Goal: Complete application form: Complete application form

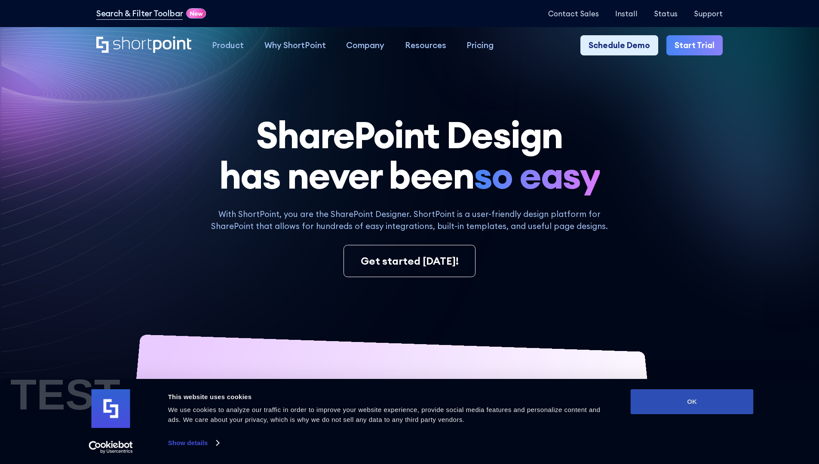
click at [691, 402] on button "OK" at bounding box center [691, 401] width 123 height 25
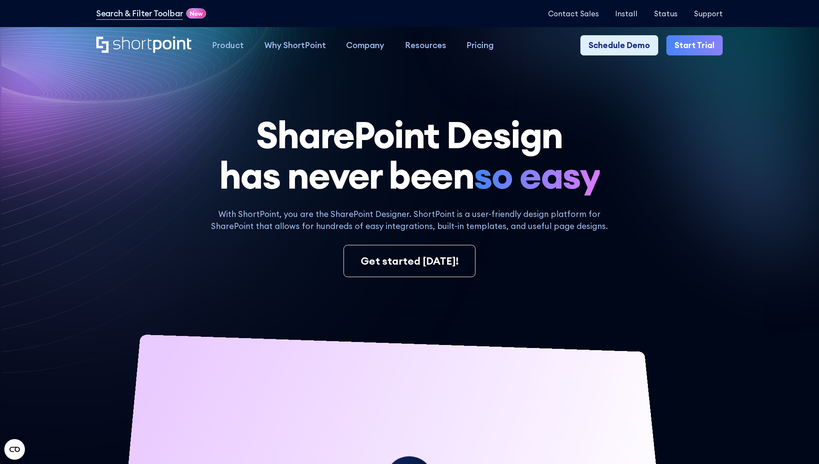
click at [697, 46] on link "Start Trial" at bounding box center [694, 45] width 56 height 21
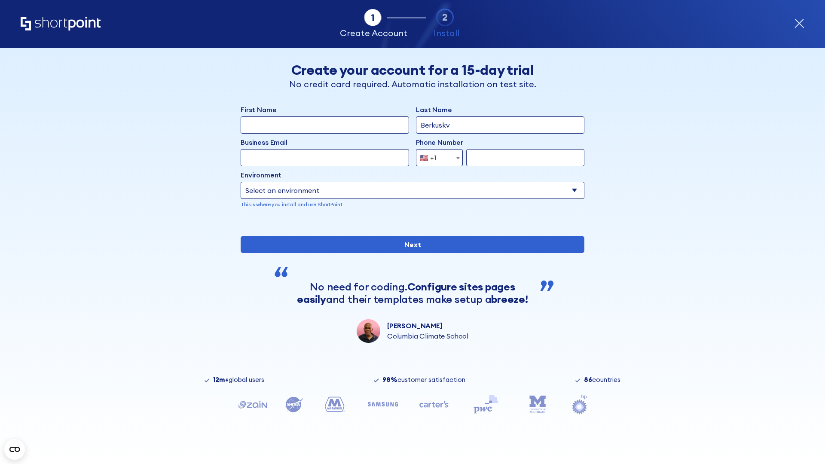
type input "Berkuskv"
type input "test@shortpoint.com"
type input "2125556789"
select select "Microsoft 365"
type input "2125556789"
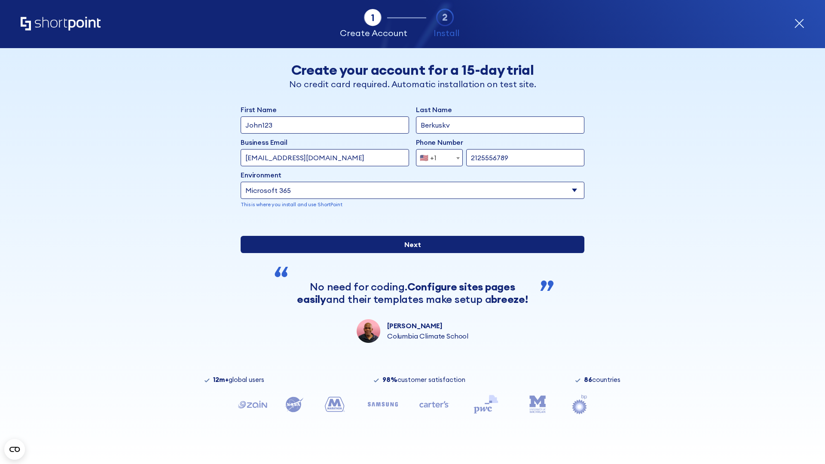
scroll to position [2, 0]
click at [409, 253] on input "Next" at bounding box center [413, 244] width 344 height 17
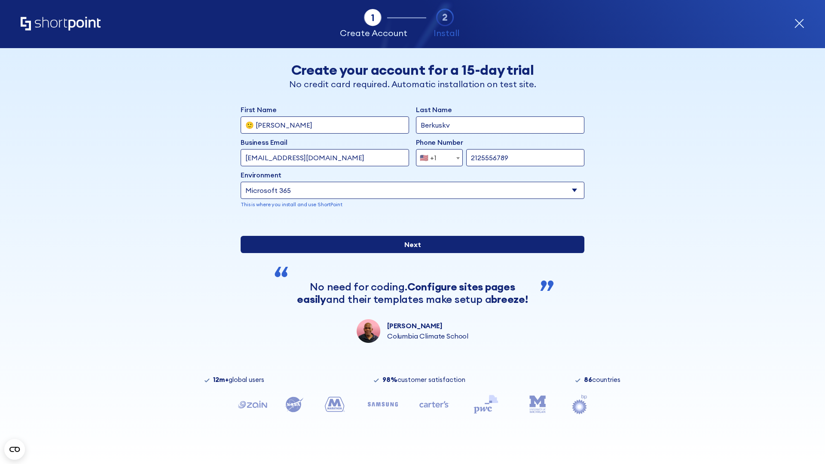
click at [409, 253] on input "Next" at bounding box center [413, 244] width 344 height 17
type input "Archebald"
click at [409, 253] on input "Next" at bounding box center [413, 244] width 344 height 17
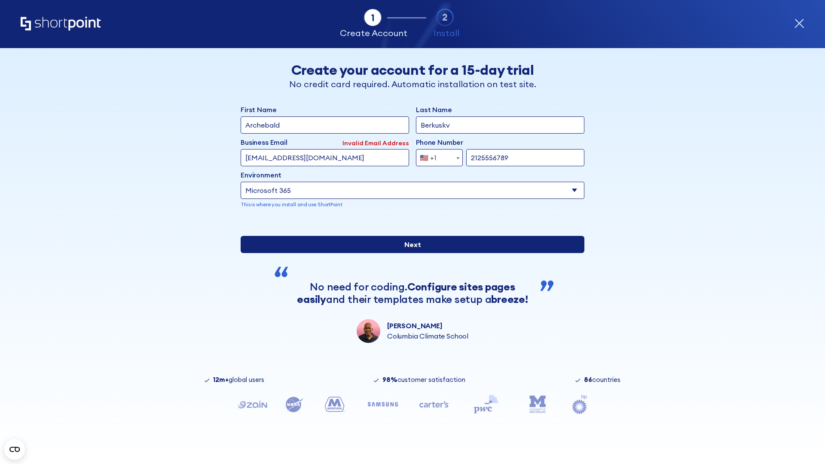
click at [409, 253] on input "Next" at bounding box center [413, 244] width 344 height 17
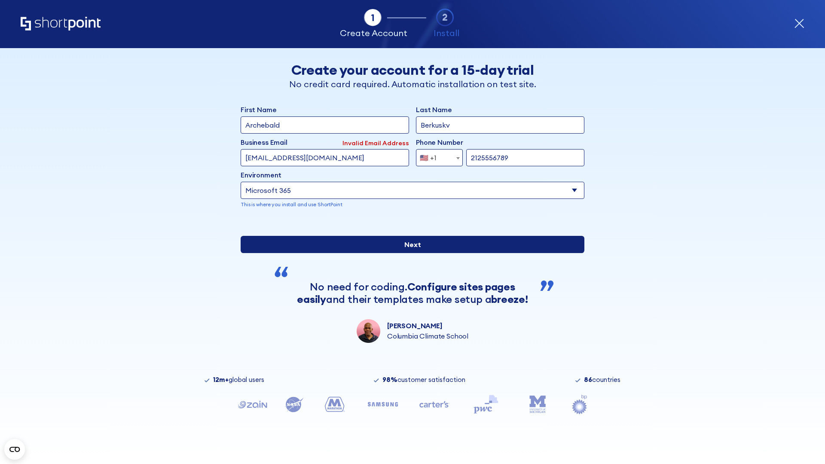
click at [409, 253] on input "Next" at bounding box center [413, 244] width 344 height 17
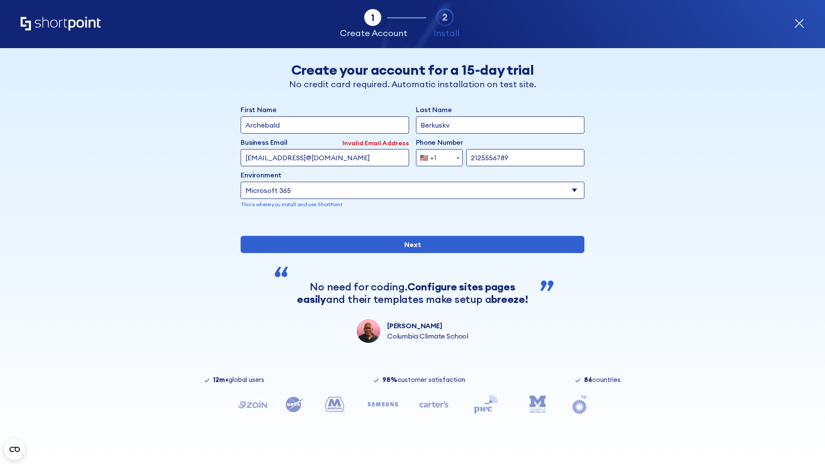
type input "testEmail@protonmail.comtest@shortpoint.com"
click at [436, 156] on span "🇺🇸 +1" at bounding box center [430, 157] width 29 height 17
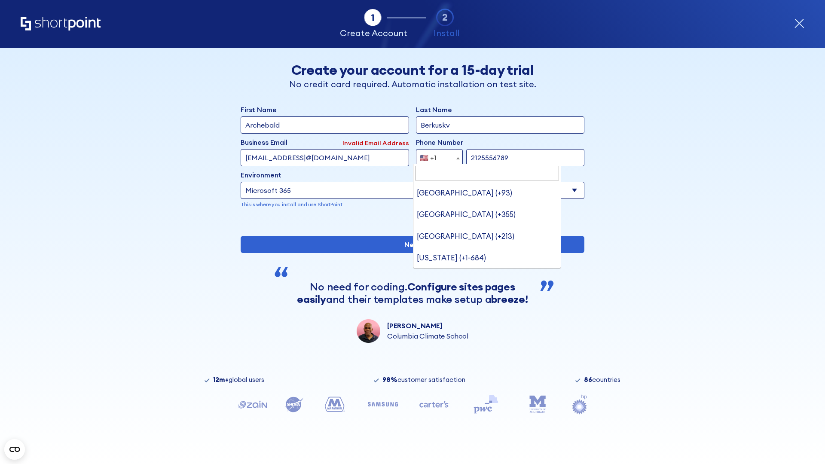
type input "[GEOGRAPHIC_DATA] (+966)"
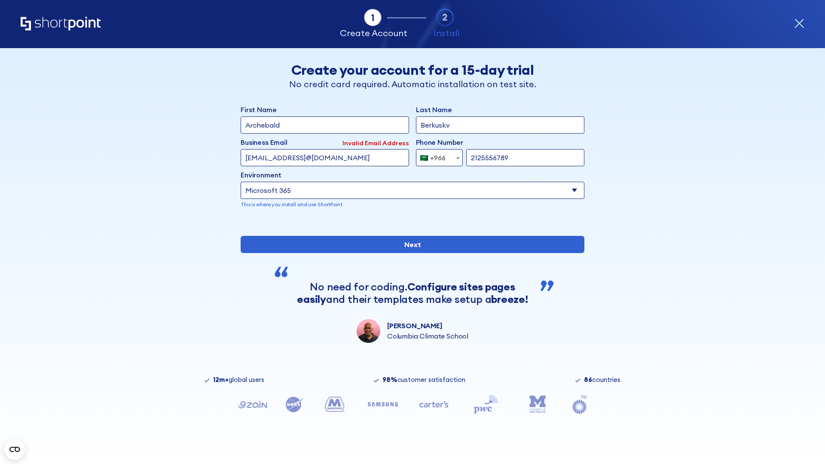
select select "+966"
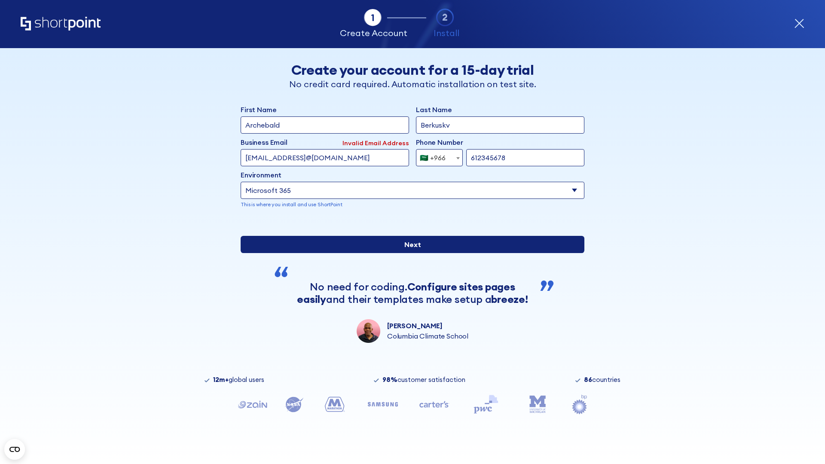
type input "612345678"
click at [409, 253] on input "Next" at bounding box center [413, 244] width 344 height 17
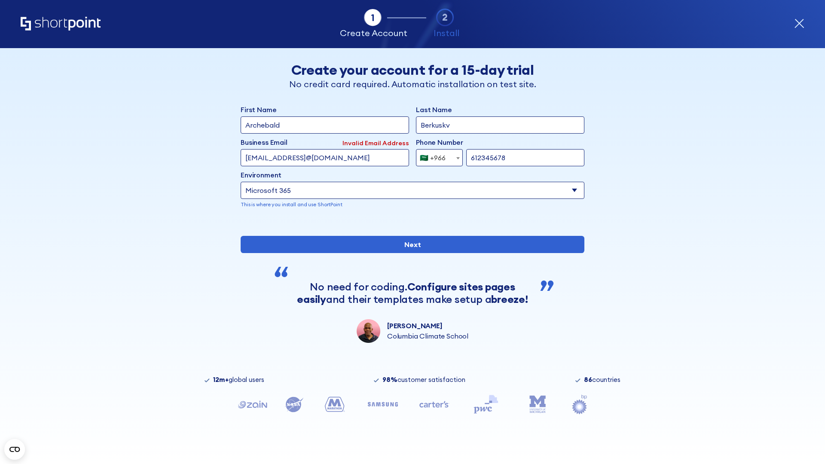
click at [436, 156] on div "🇸🇦 +966" at bounding box center [433, 157] width 26 height 17
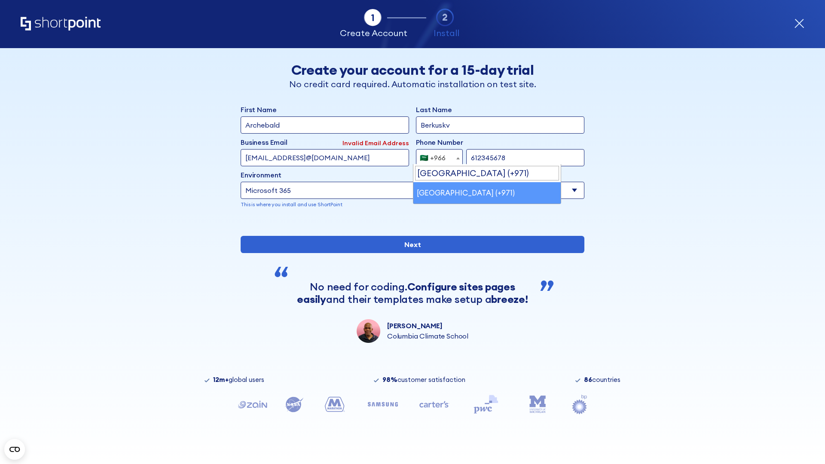
select select "+971"
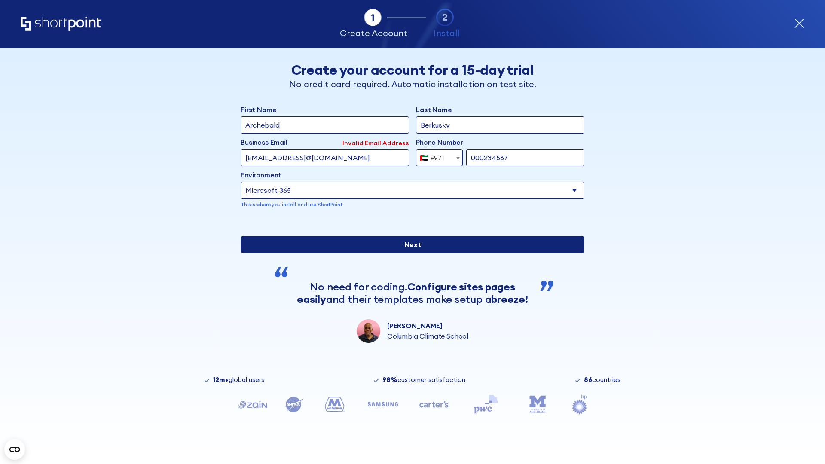
type input "000234567"
click at [409, 253] on input "Next" at bounding box center [413, 244] width 344 height 17
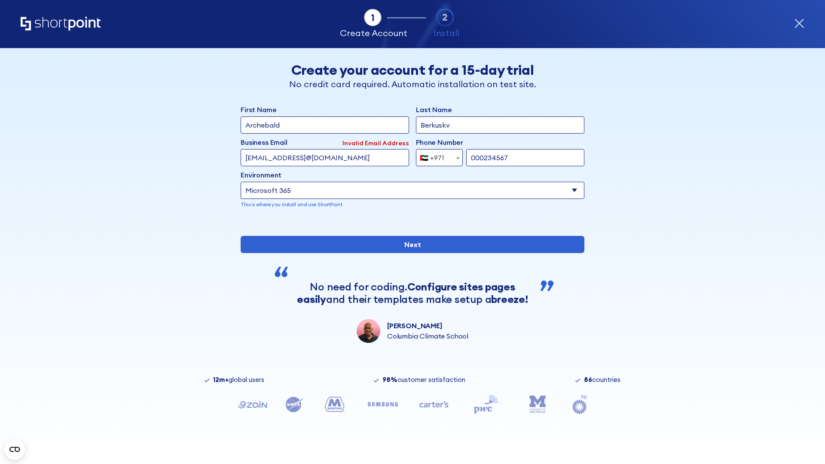
click at [436, 156] on div "🇦🇪 +971" at bounding box center [432, 157] width 24 height 17
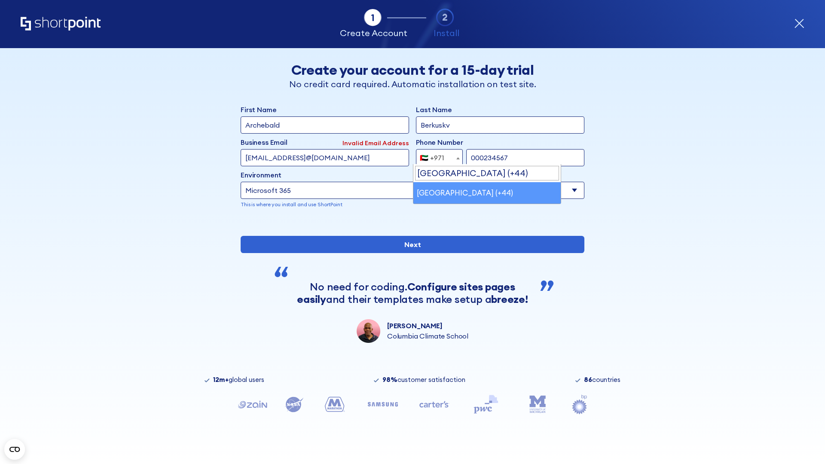
select select "+44"
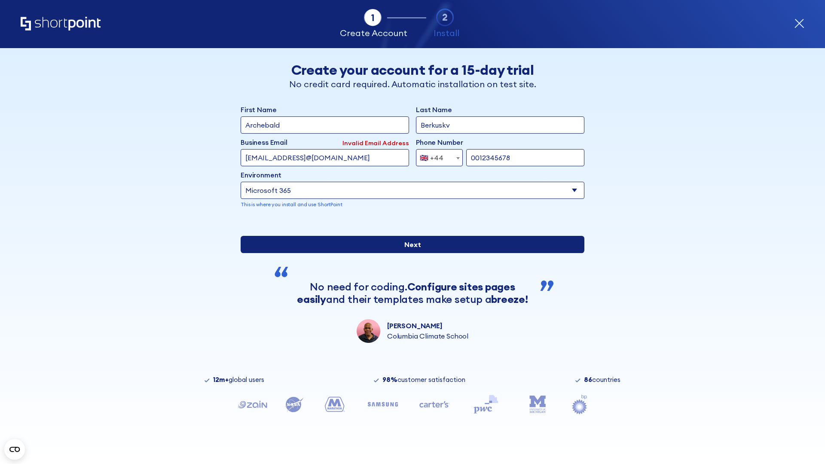
type input "0012345678"
click at [409, 253] on input "Next" at bounding box center [413, 244] width 344 height 17
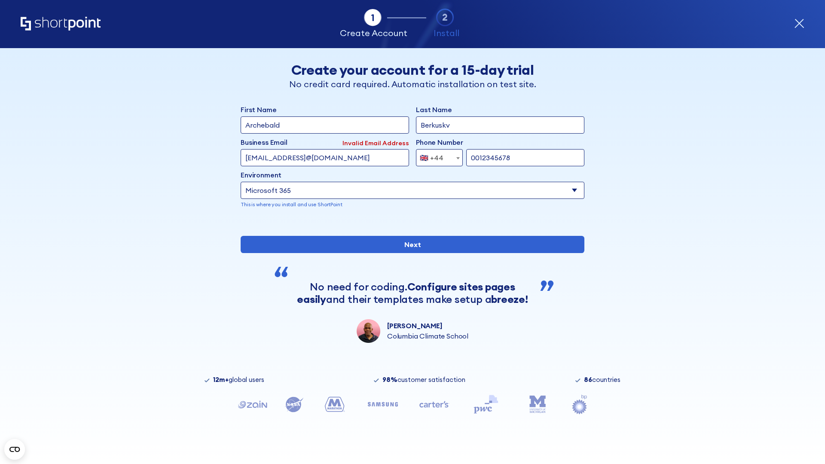
click at [436, 156] on div "🇬🇧 +44" at bounding box center [432, 157] width 24 height 17
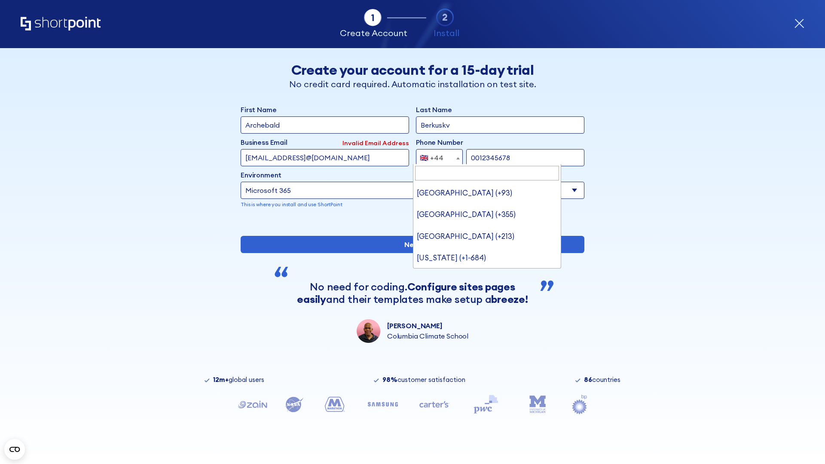
type input "Ukraine (+380)"
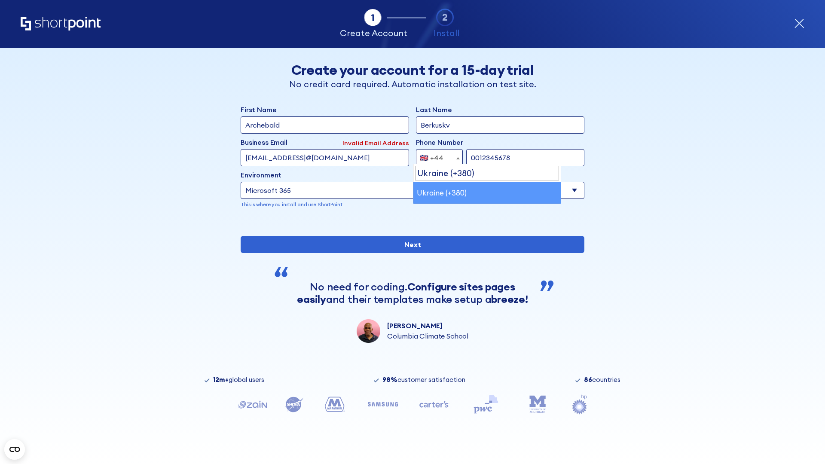
select select "+380"
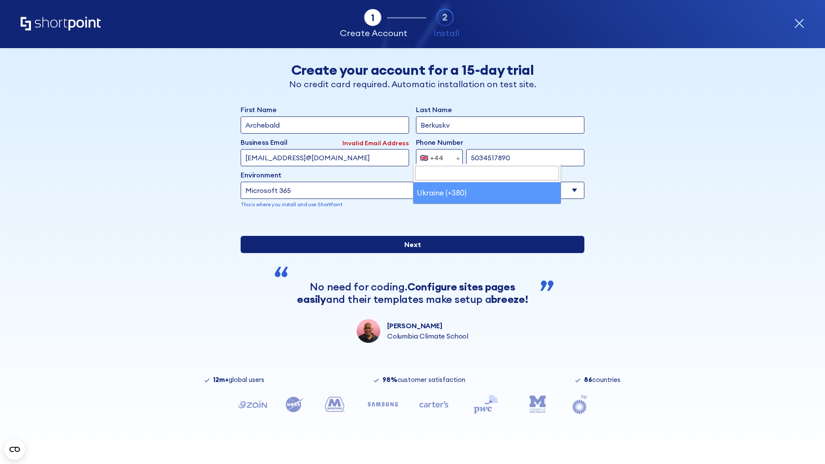
type input "5034517890"
click at [409, 253] on input "Next" at bounding box center [413, 244] width 344 height 17
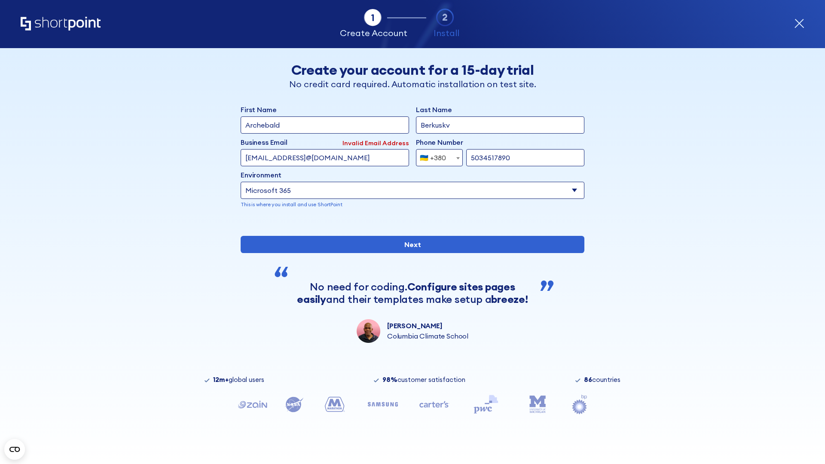
click at [436, 156] on div "🇺🇦 +380" at bounding box center [433, 157] width 26 height 17
select select "+1"
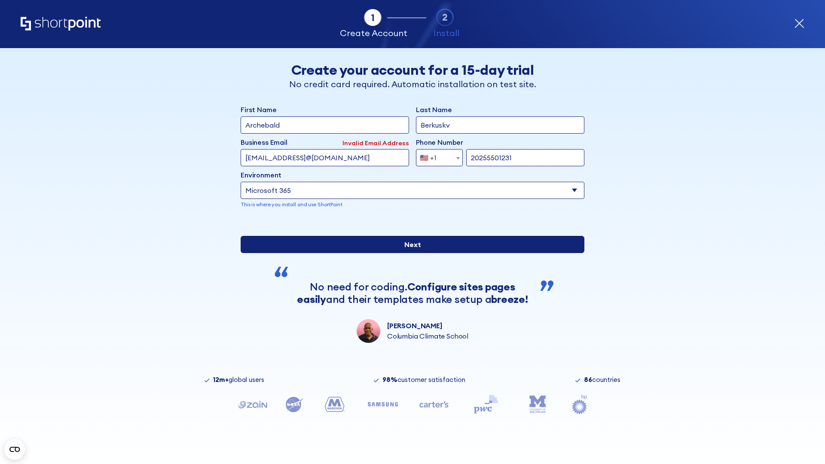
type input "20255501231"
click at [409, 253] on input "Next" at bounding box center [413, 244] width 344 height 17
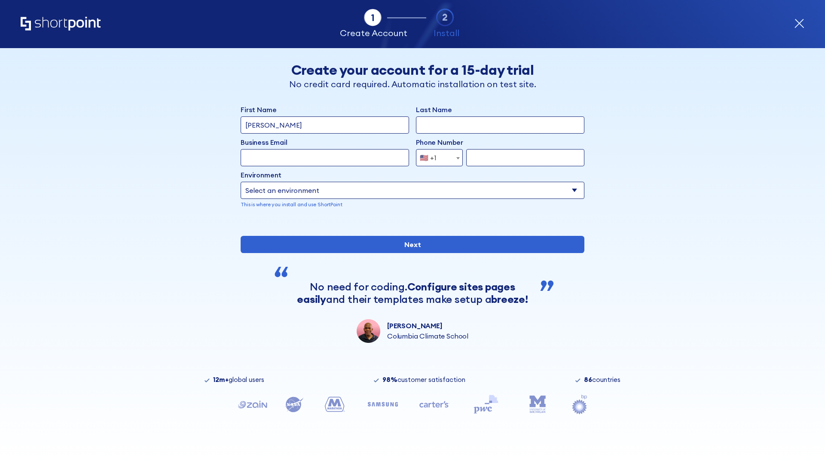
type input "Mary-Jane"
type input "Berkuskv"
type input "john@company.com"
click at [436, 158] on span "🇺🇸 +1" at bounding box center [430, 157] width 29 height 17
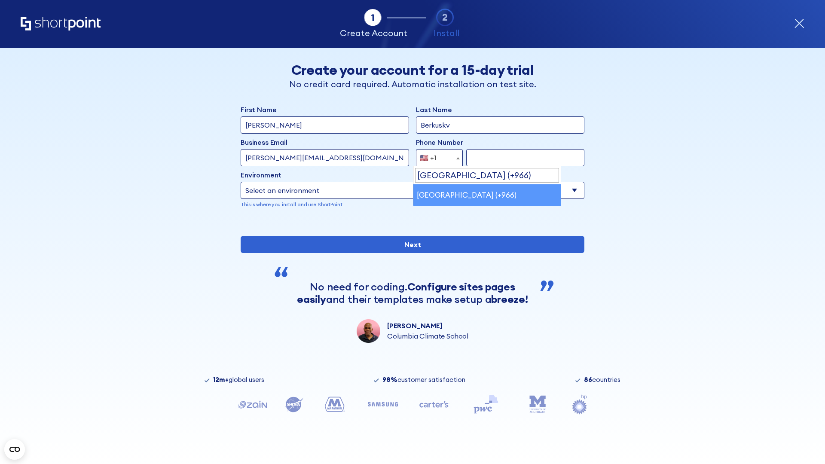
select select "+966"
type input "512345678"
select select "Microsoft 365"
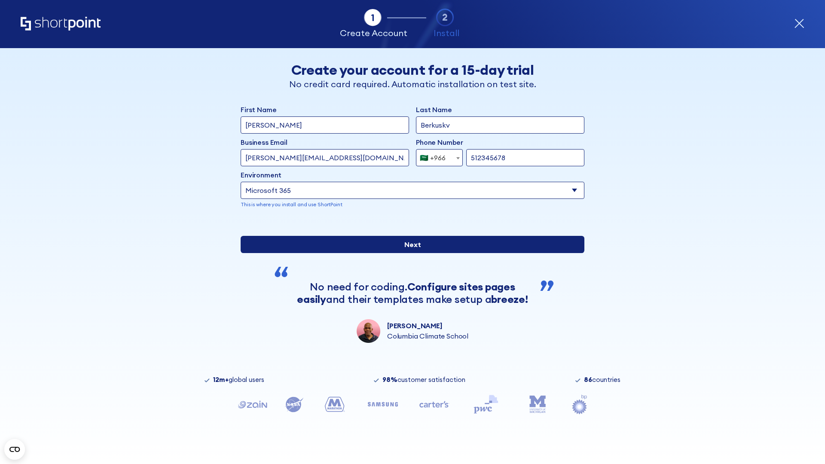
type input "512345678"
click at [409, 253] on input "Next" at bounding box center [413, 244] width 344 height 17
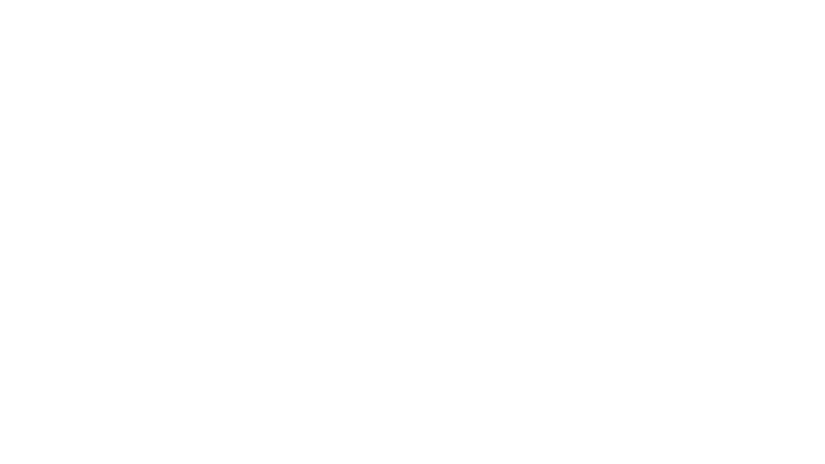
select select "+966"
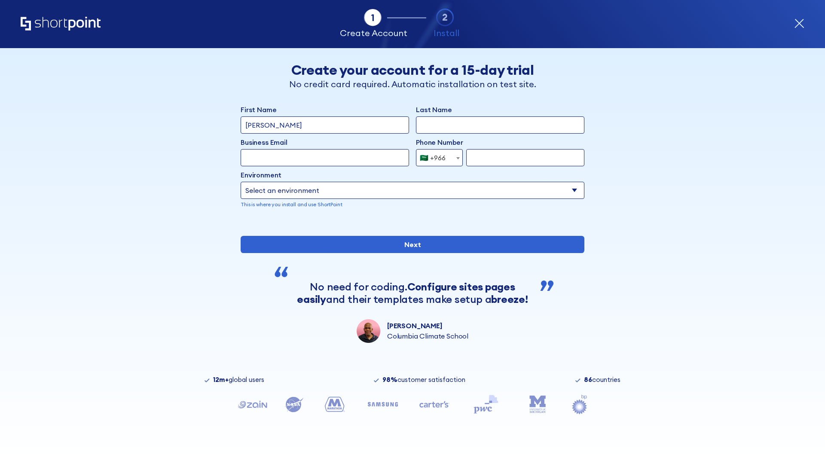
type input "D'Souza"
type input "Berkuskv"
type input "hr@mybusiness.org"
click at [436, 158] on div "🇸🇦 +966" at bounding box center [433, 157] width 26 height 17
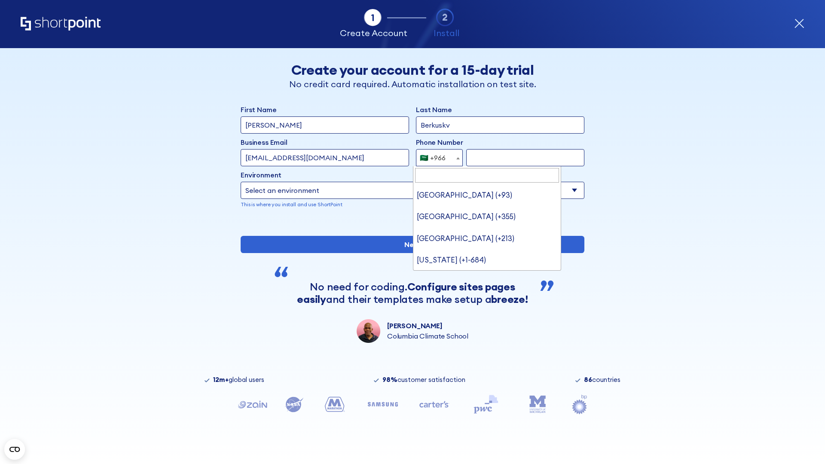
type input "[GEOGRAPHIC_DATA] (+971)"
select select "+971"
type input "501234567"
select select "Microsoft 365"
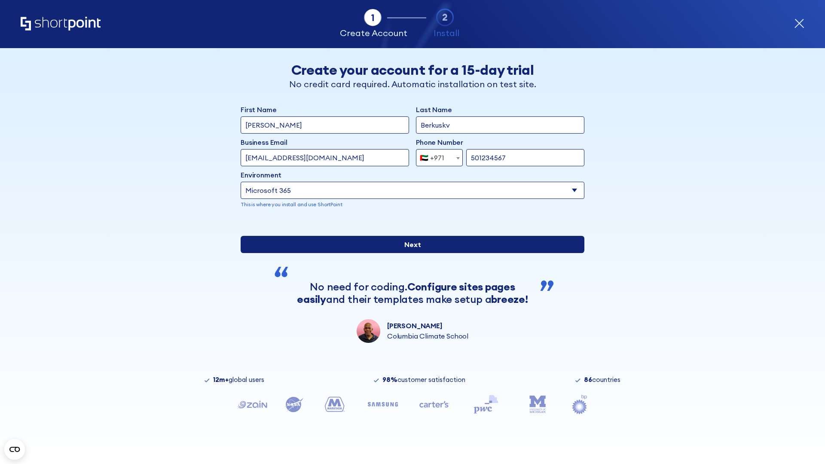
type input "501234567"
click at [409, 253] on input "Next" at bounding box center [413, 244] width 344 height 17
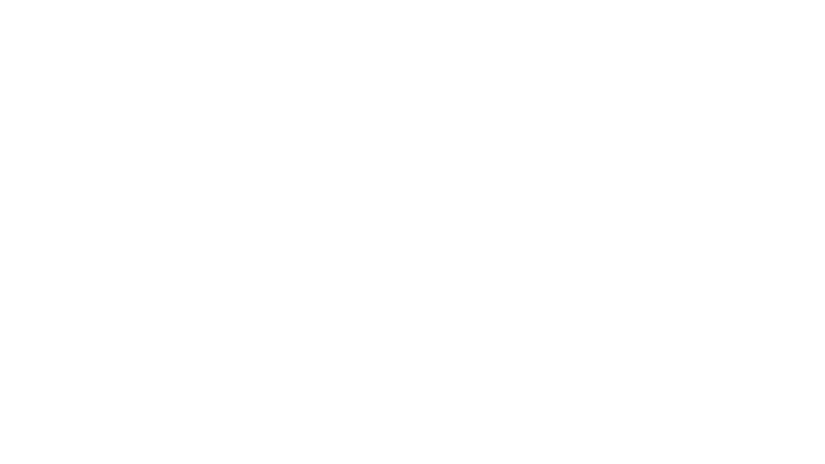
select select "+971"
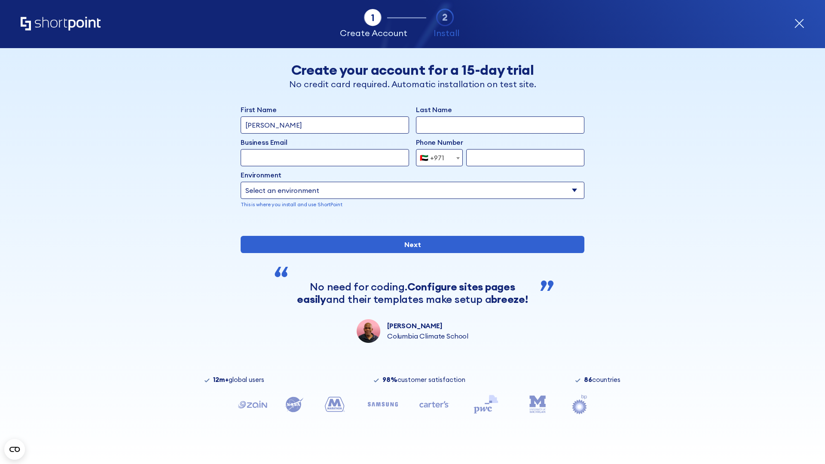
type input "[PERSON_NAME]"
type input "Berkuskv"
type input "[EMAIL_ADDRESS][DOMAIN_NAME]"
click at [436, 158] on div "🇦🇪 +971" at bounding box center [432, 157] width 24 height 17
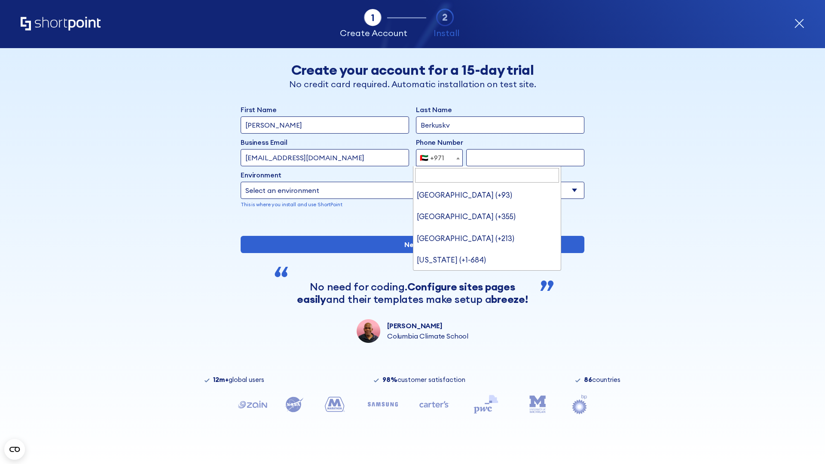
type input "[GEOGRAPHIC_DATA] (+44)"
select select "+44"
type input "7912345678"
select select "Microsoft 365"
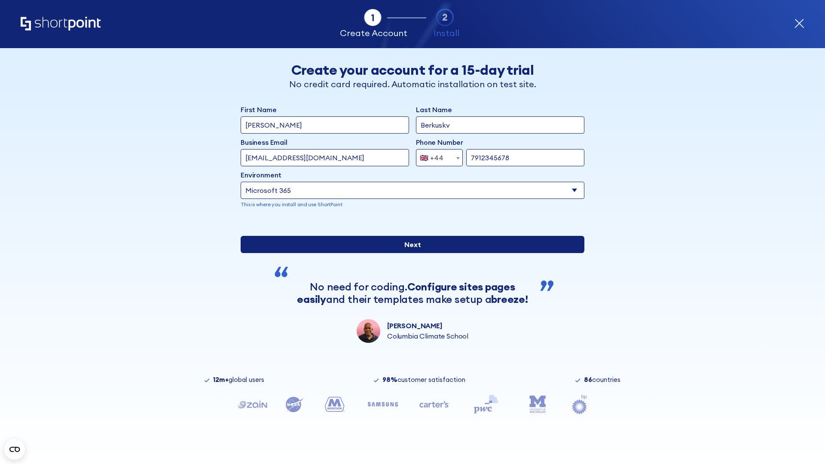
type input "7912345678"
click at [409, 253] on input "Next" at bounding box center [413, 244] width 344 height 17
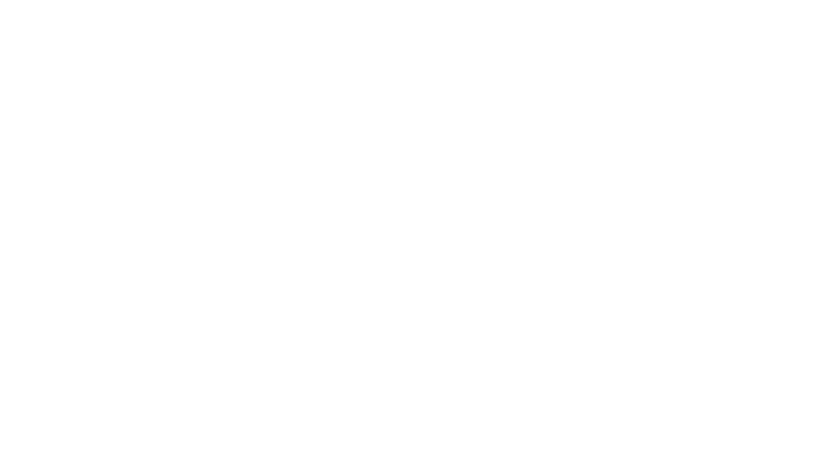
select select "+44"
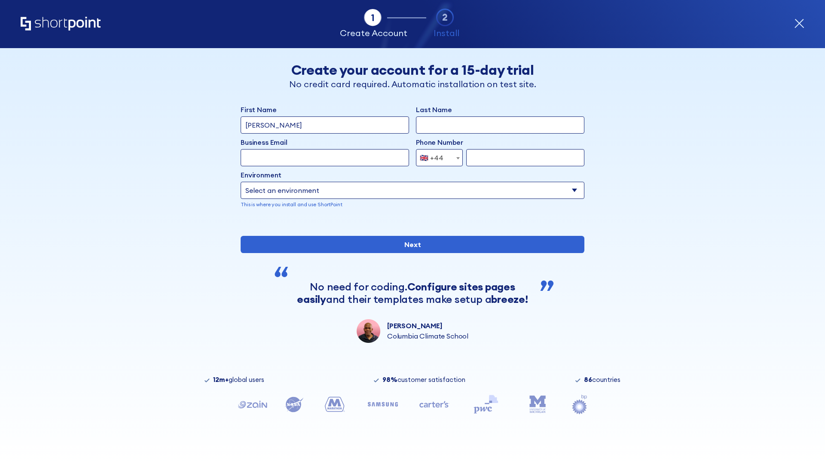
type input "[PERSON_NAME]"
type input "Berkuskv"
type input "[EMAIL_ADDRESS][DOMAIN_NAME]"
click at [436, 158] on div "🇬🇧 +44" at bounding box center [432, 157] width 24 height 17
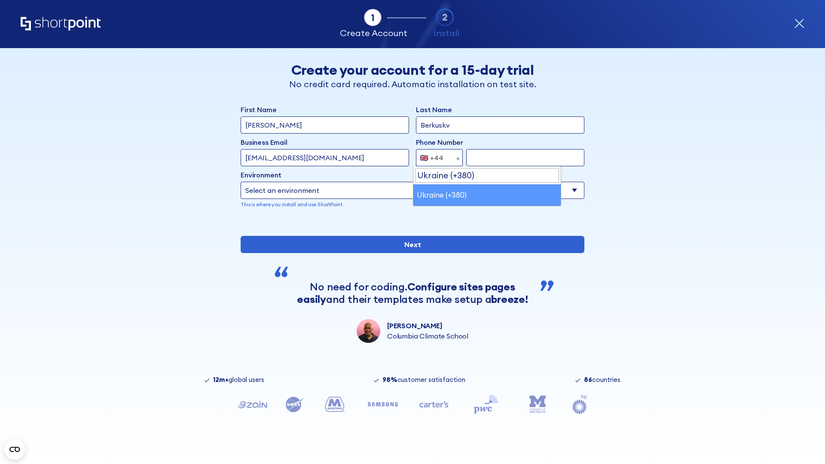
select select "+380"
type input "663451789"
select select "Microsoft 365"
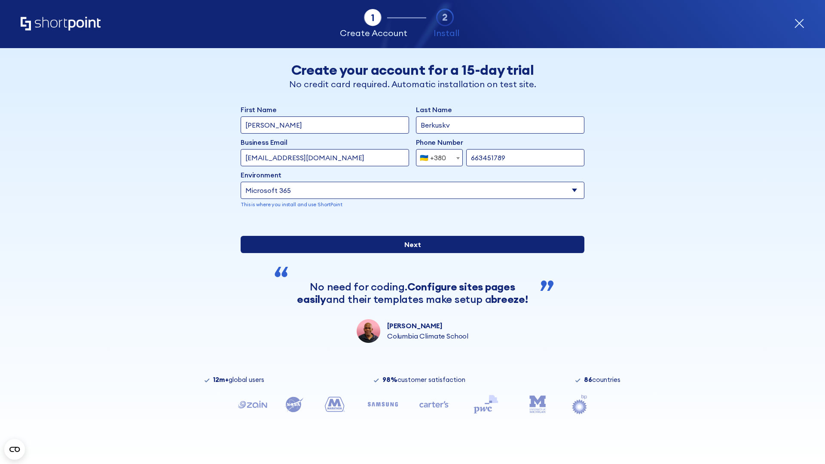
type input "663451789"
click at [409, 253] on input "Next" at bounding box center [413, 244] width 344 height 17
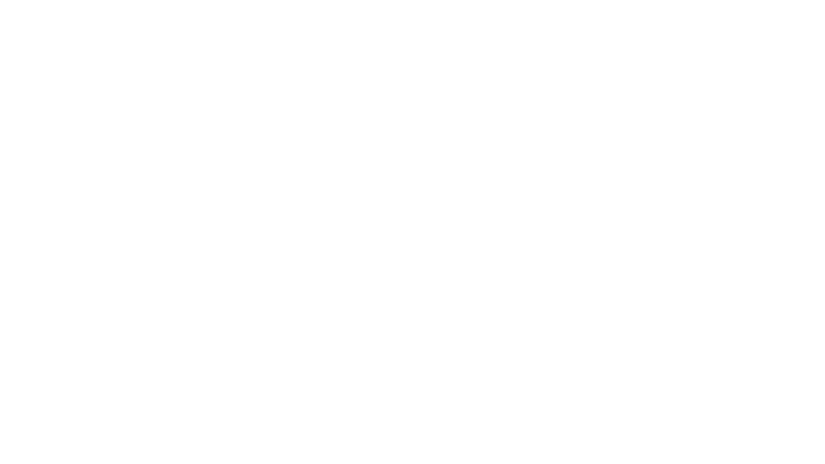
select select "+380"
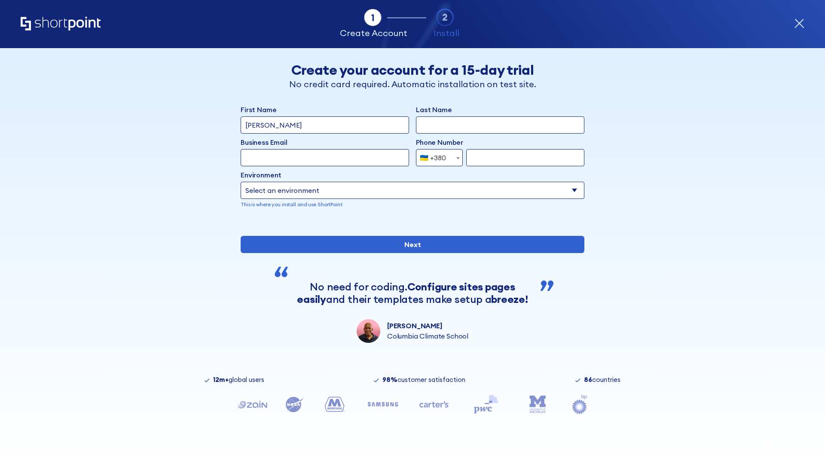
type input "[PERSON_NAME]"
type input "Berkuskv"
type input "team@hospital-uae.health"
click at [436, 158] on div "🇺🇦 +380" at bounding box center [433, 157] width 26 height 17
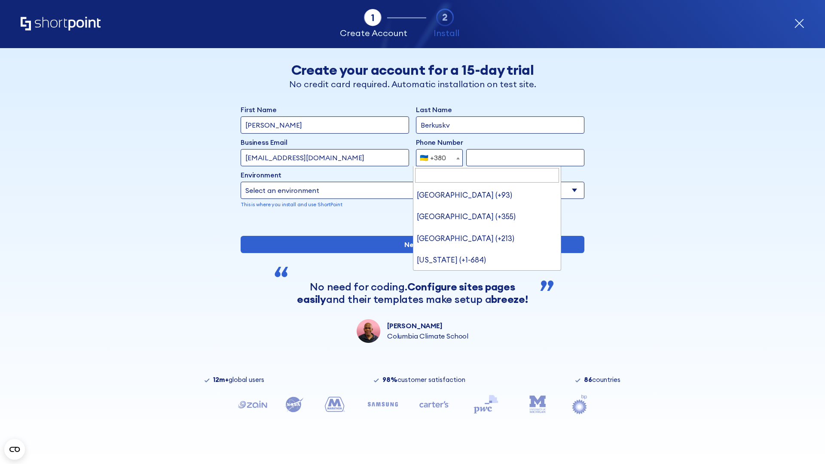
type input "United States (+1)"
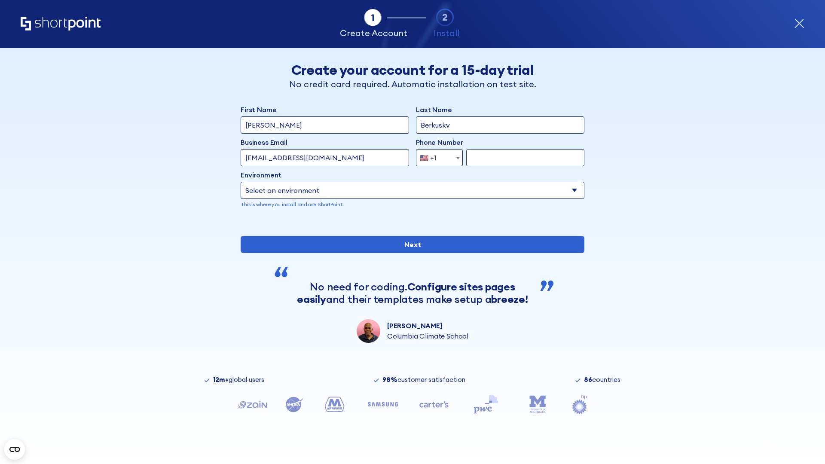
select select "+1"
type input "2025550123"
select select "Microsoft 365"
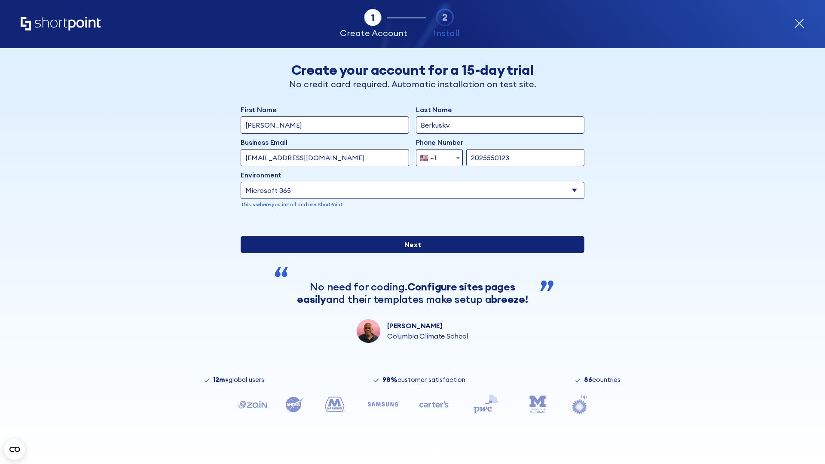
type input "2025550123"
click at [409, 253] on input "Next" at bounding box center [413, 244] width 344 height 17
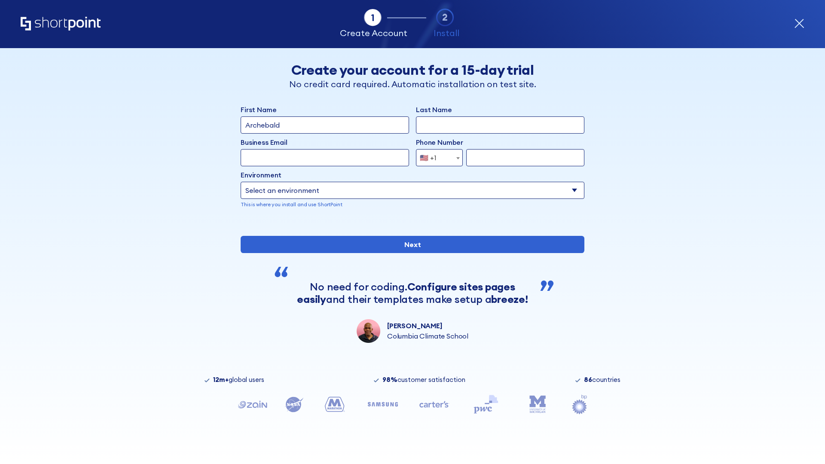
type input "Archebald"
type input "Berkuskv"
type input "[EMAIL_ADDRESS][DOMAIN_NAME]"
type input "2125556789"
select select "SharePoint 2019 (On-Premise)"
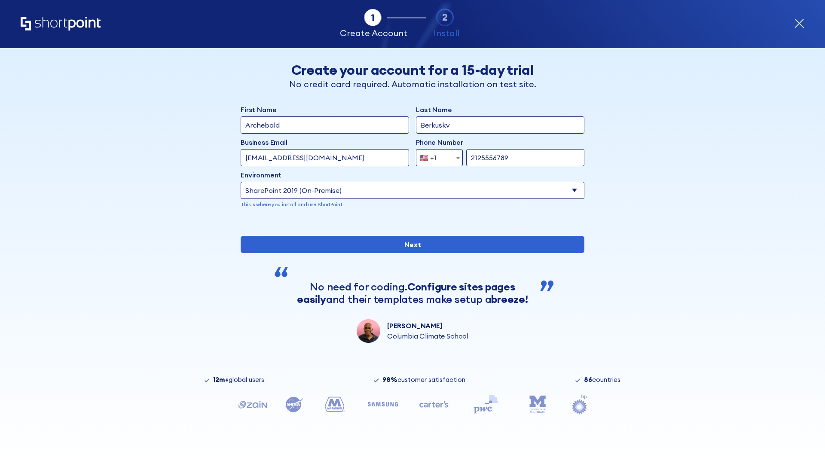
type input "2125556789"
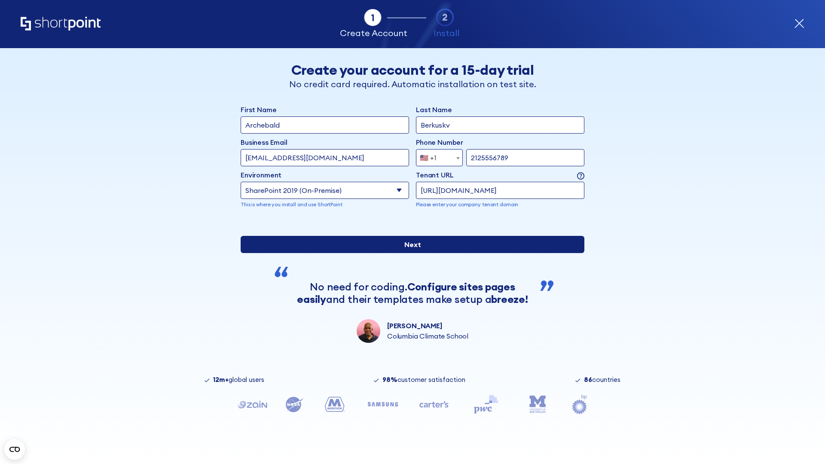
type input "[URL][DOMAIN_NAME]"
click at [409, 253] on input "Next" at bounding box center [413, 244] width 344 height 17
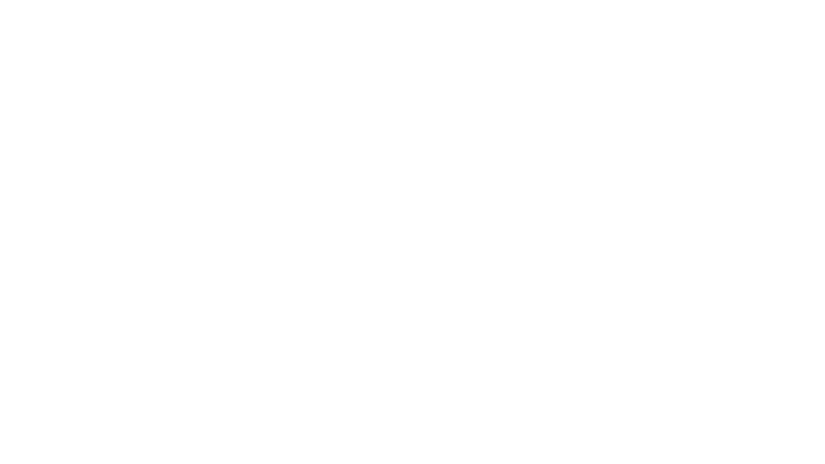
type input "Archebald"
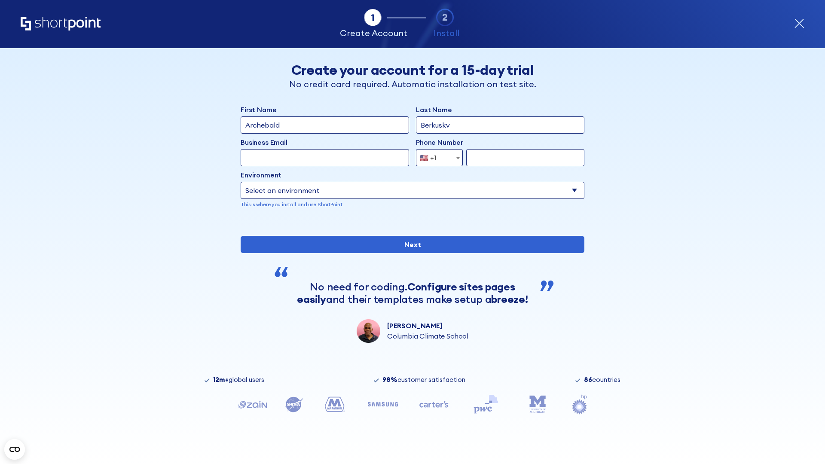
type input "Berkuskv"
type input "[EMAIL_ADDRESS][DOMAIN_NAME]"
type input "2125556789"
select select "SharePoint 2019 (On-Premise)"
type input "2125556789"
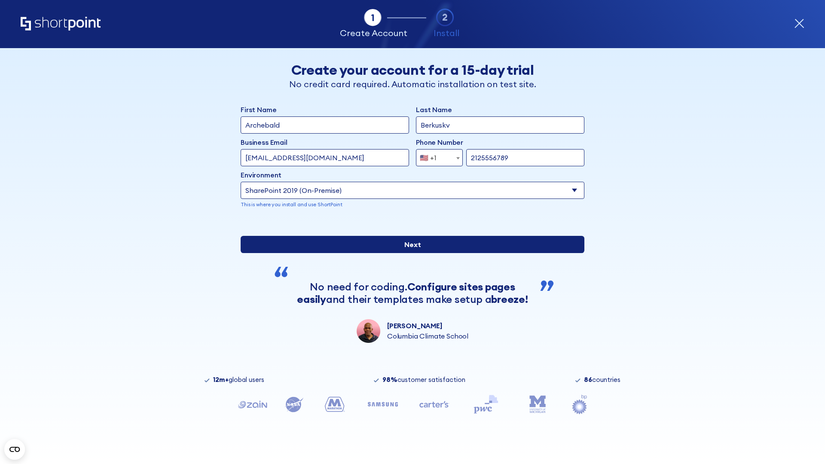
type input "http://malicious.com/sharepoint.com"
click at [409, 253] on input "Next" at bounding box center [413, 244] width 344 height 17
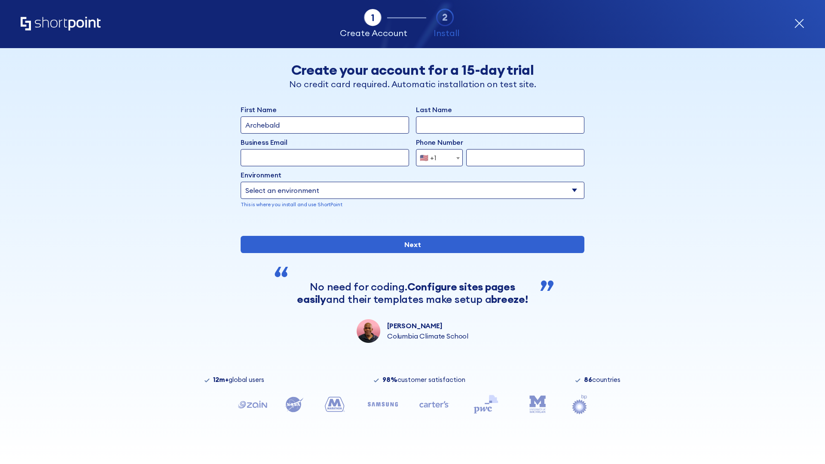
type input "Archebald"
type input "Berkuskv"
type input "[EMAIL_ADDRESS][DOMAIN_NAME]"
type input "2125556789"
select select "SharePoint 2019 (On-Premise)"
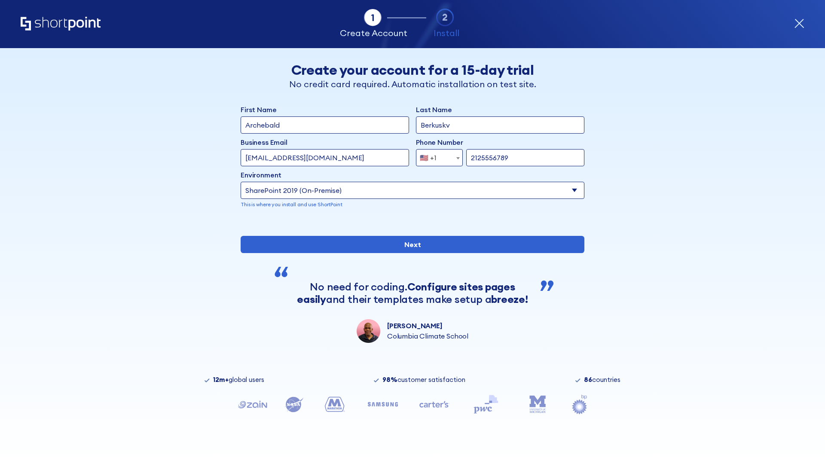
type input "2125556789"
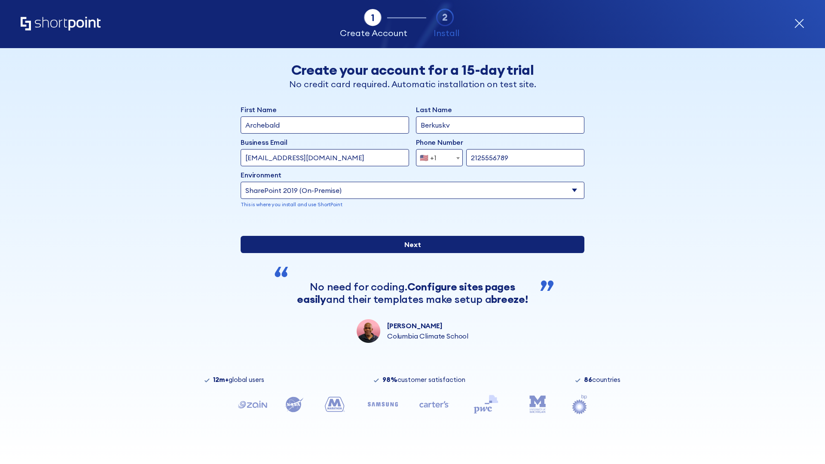
type input "ftp://site.sharepoint.dem"
click at [409, 308] on div "First Name Archebald Last Name Berkuskv Business Email Invalid Email Address te…" at bounding box center [413, 223] width 344 height 239
click at [409, 253] on input "Next" at bounding box center [413, 244] width 344 height 17
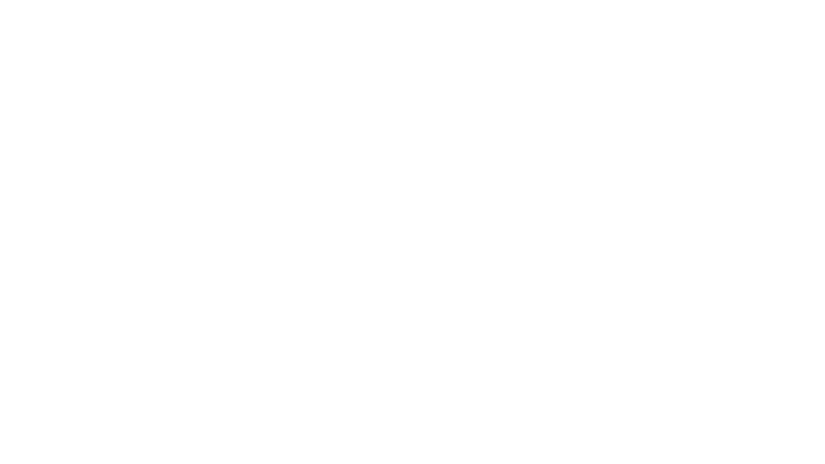
type input "Archebald"
type input "Berkuskv"
type input "[EMAIL_ADDRESS][DOMAIN_NAME]"
type input "2125556789"
select select "SharePoint 2019 (On-Premise)"
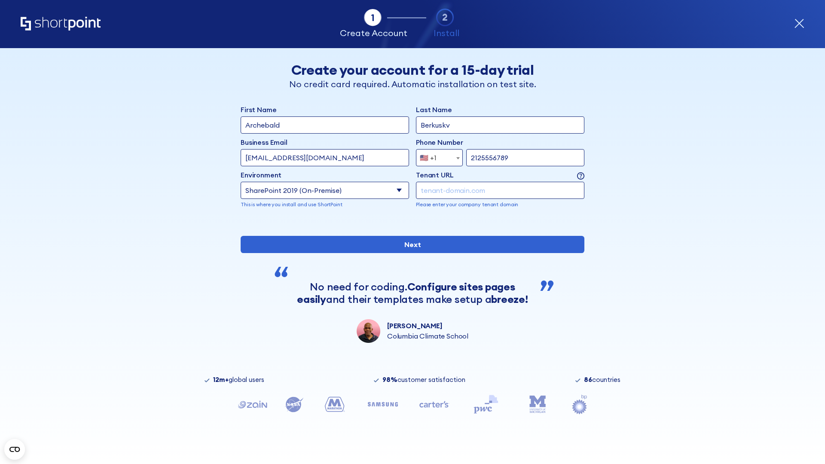
type input "2125556789"
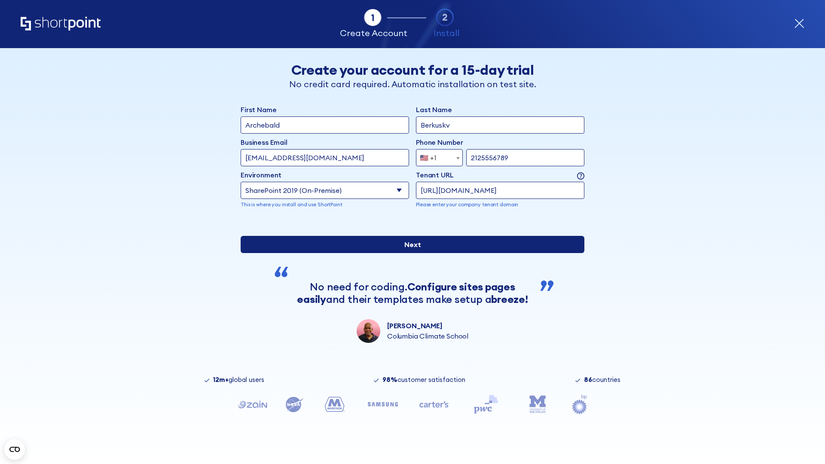
type input "https://sharepoint.com.evil.com"
click at [409, 301] on div "First Name Archebald Last Name Berkuskv Business Email Invalid Email Address te…" at bounding box center [413, 223] width 344 height 239
click at [409, 253] on input "Next" at bounding box center [413, 244] width 344 height 17
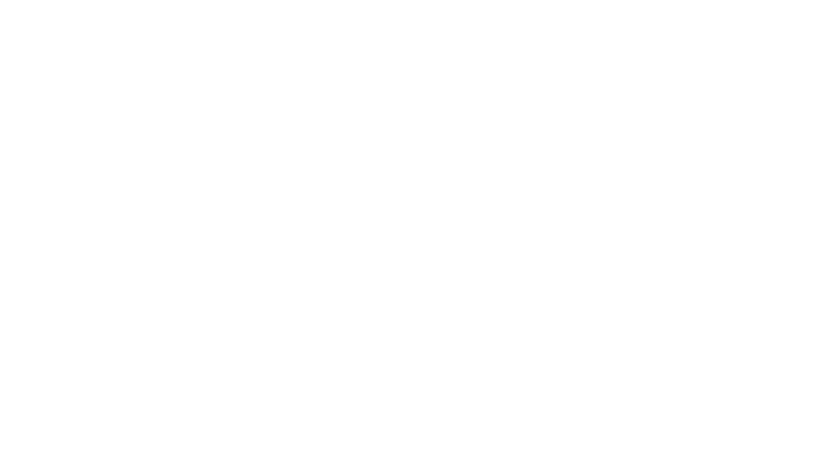
type input "Archebald"
type input "Berkuskv"
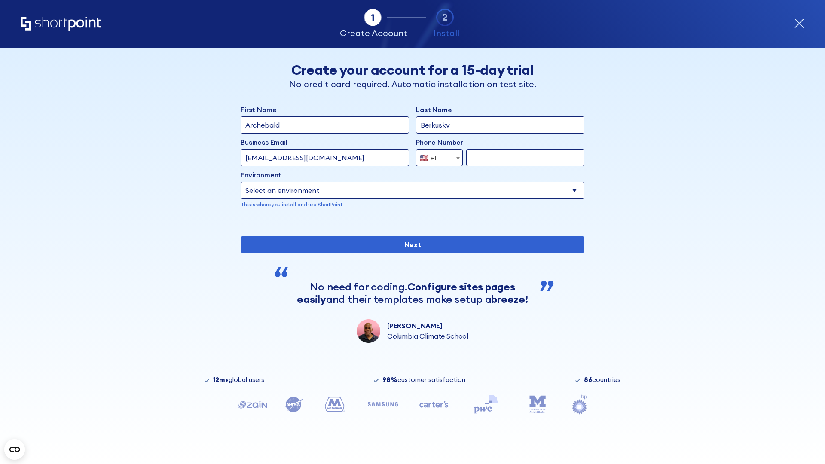
type input "[EMAIL_ADDRESS][DOMAIN_NAME]"
type input "2125556789"
select select "SharePoint 2019 (On-Premise)"
type input "2125556789"
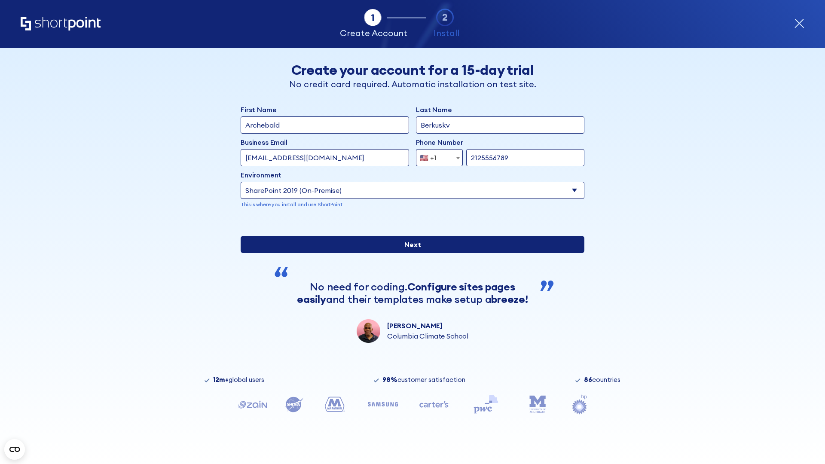
type input "[URL][DOMAIN_NAME]"
click at [409, 253] on input "Next" at bounding box center [413, 244] width 344 height 17
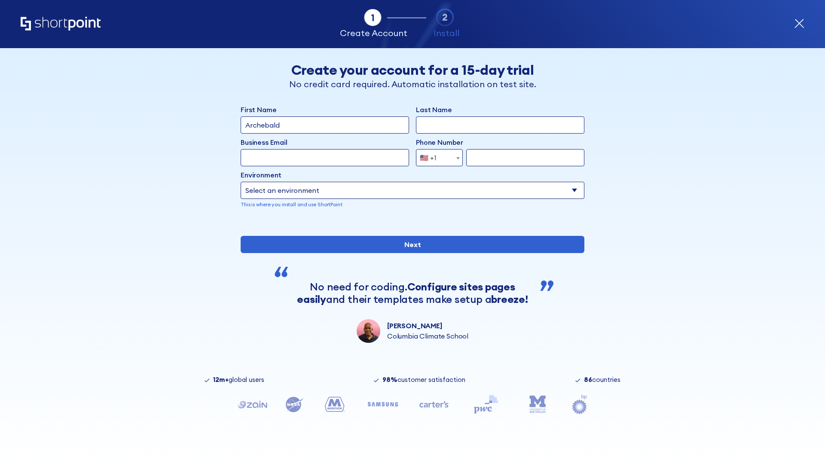
type input "Archebald"
type input "Berkuskv"
type input "[EMAIL_ADDRESS][DOMAIN_NAME]"
type input "2125556789"
select select "SharePoint 2019 (On-Premise)"
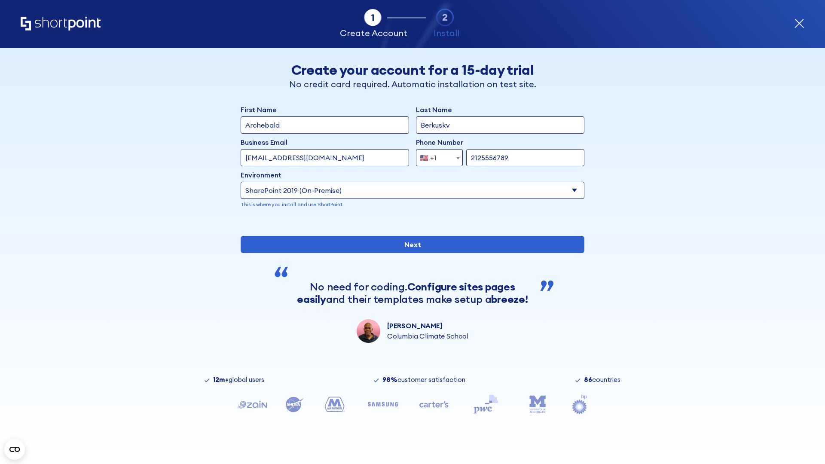
type input "2125556789"
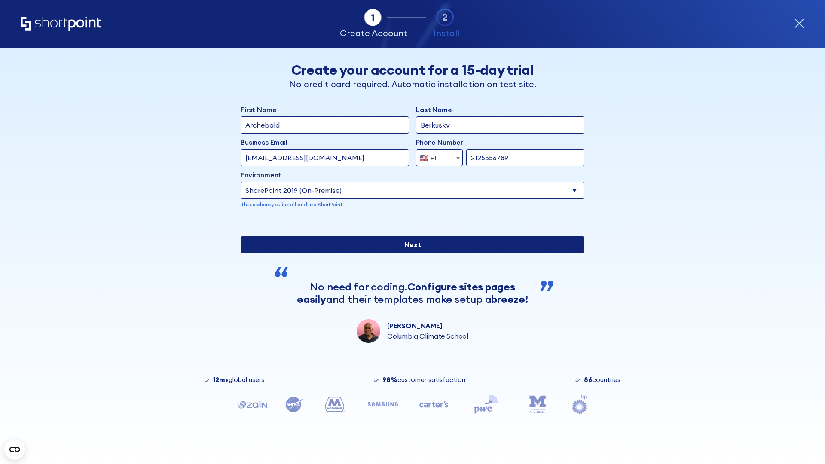
type input "https://project.sharepoint.cn"
click at [409, 253] on input "Next" at bounding box center [413, 244] width 344 height 17
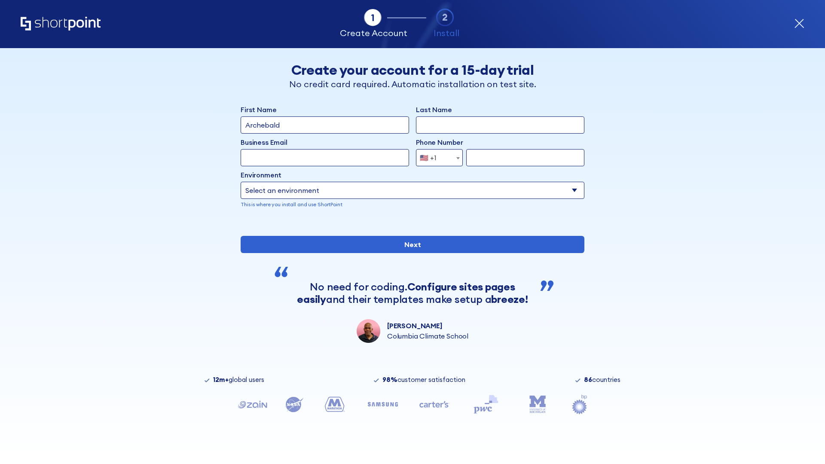
type input "Archebald"
type input "Berkuskv"
type input "[EMAIL_ADDRESS][DOMAIN_NAME]"
type input "2125556789"
select select "SharePoint 2019 (On-Premise)"
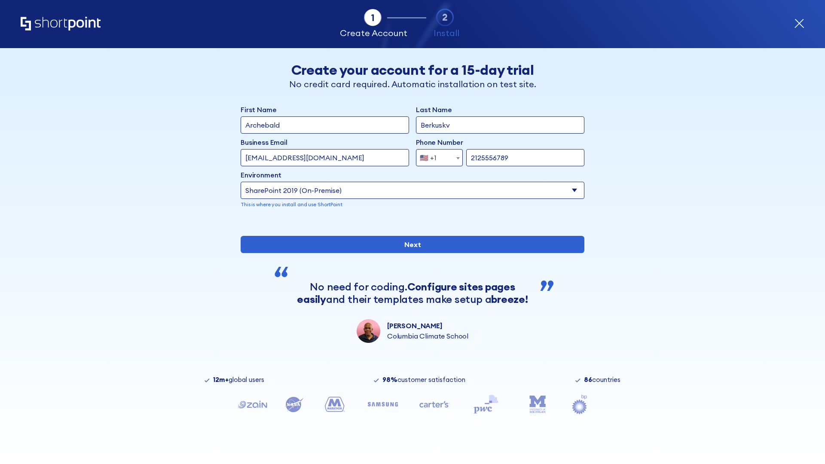
type input "2125556789"
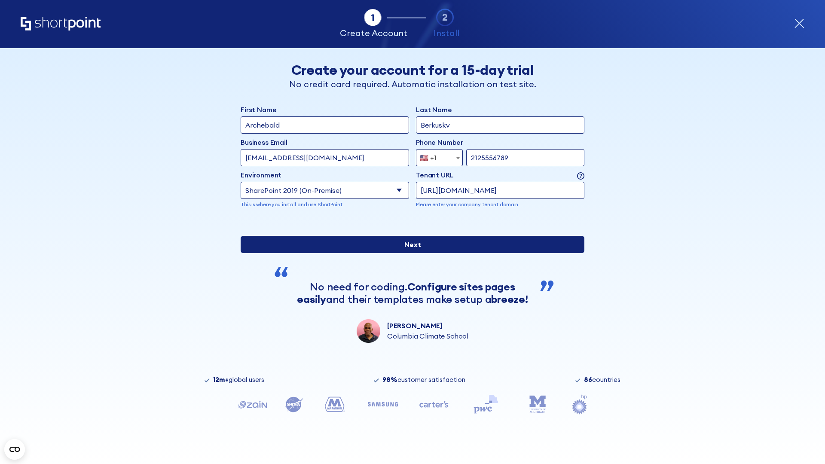
type input "[URL][DOMAIN_NAME]"
click at [409, 287] on div "First Name Archebald Last Name Berkuskv Business Email Invalid Email Address [E…" at bounding box center [413, 223] width 344 height 239
click at [409, 253] on input "Next" at bounding box center [413, 244] width 344 height 17
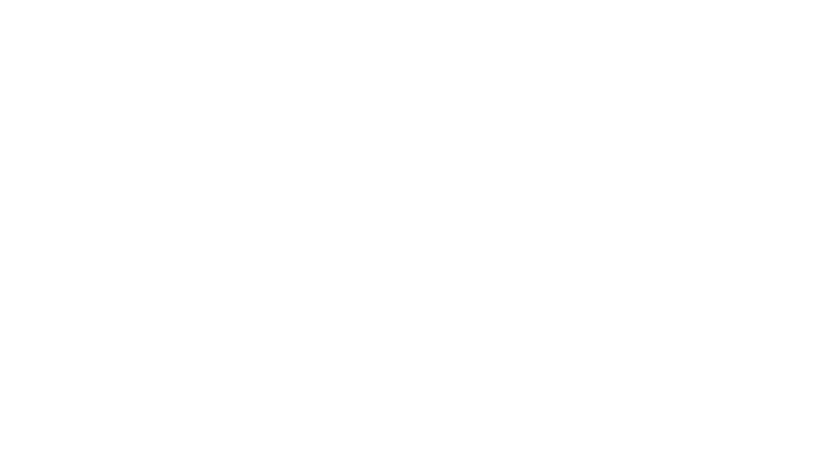
type input "Archebald"
type input "Berkuskv"
type input "[EMAIL_ADDRESS][DOMAIN_NAME]"
type input "2125556789"
select select "SharePoint 2019 (On-Premise)"
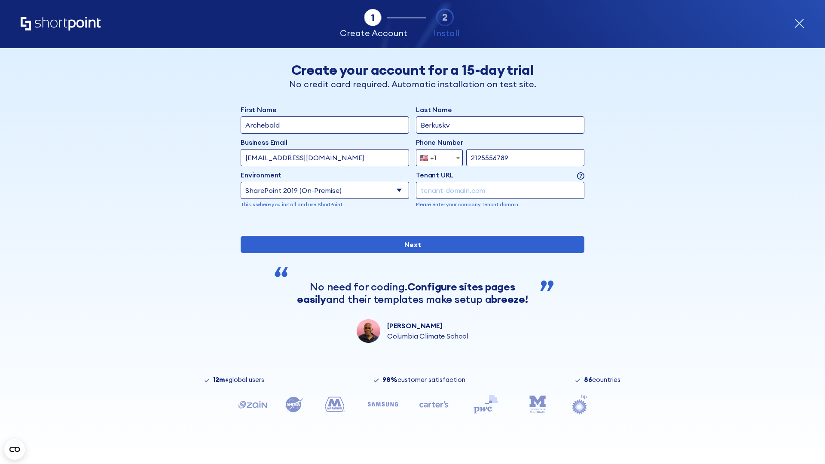
type input "2125556789"
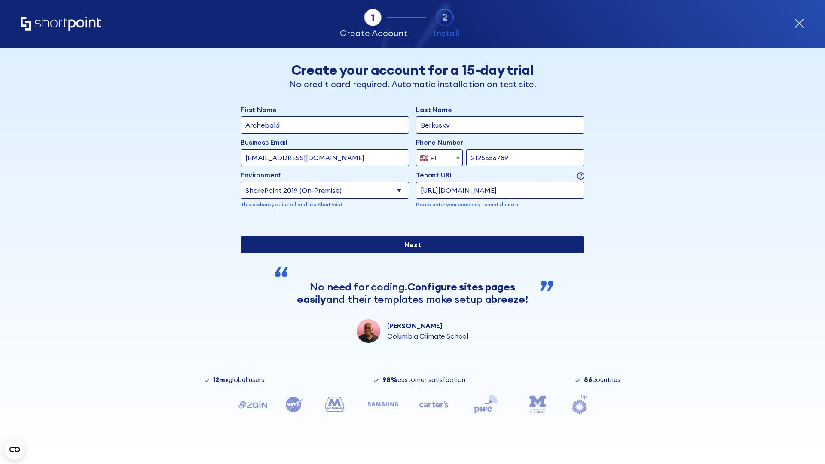
type input "https://secure.sharepoint.us"
click at [409, 312] on div "First Name Archebald Last Name Berkuskv Business Email Invalid Email Address te…" at bounding box center [413, 223] width 344 height 239
click at [409, 253] on input "Next" at bounding box center [413, 244] width 344 height 17
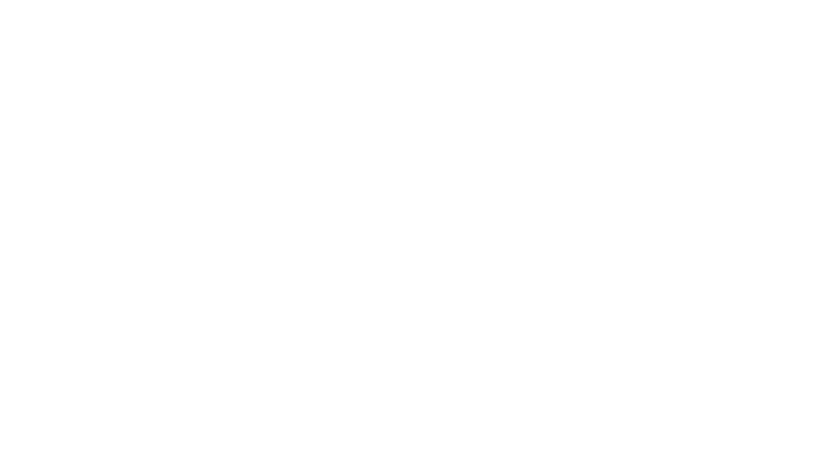
type input "Archebald"
type input "Berkuskv"
type input "[EMAIL_ADDRESS][DOMAIN_NAME]"
type input "2125556789"
select select "SharePoint 2019 (On-Premise)"
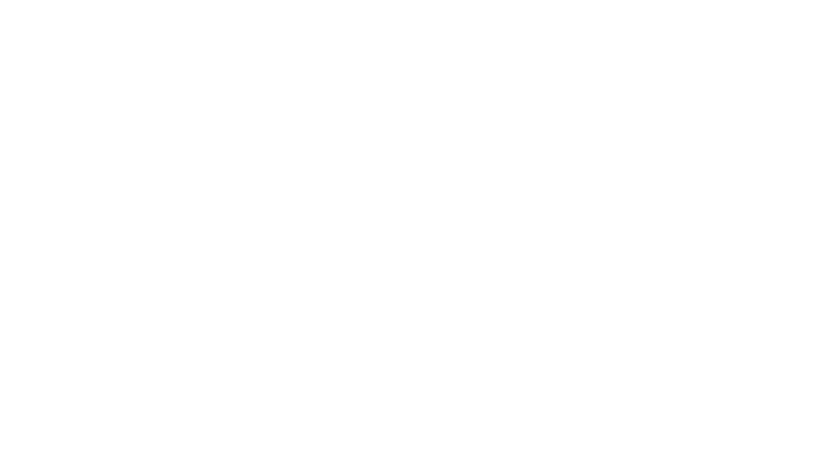
type input "2125556789"
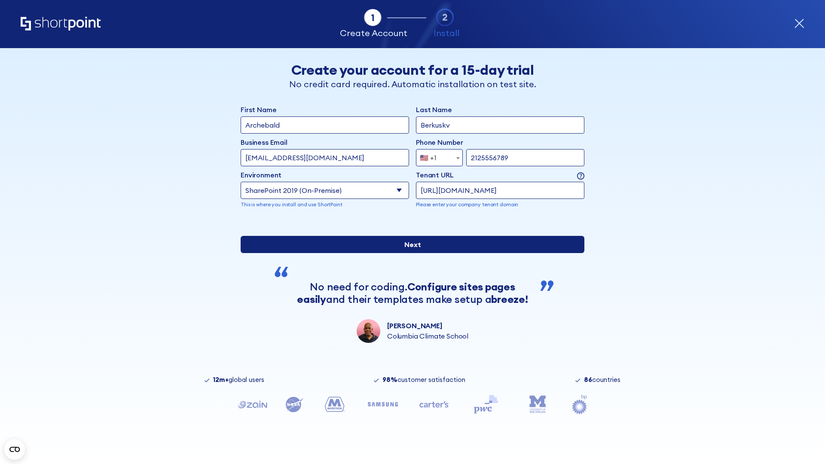
type input "[URL][DOMAIN_NAME]"
click at [409, 253] on input "Next" at bounding box center [413, 244] width 344 height 17
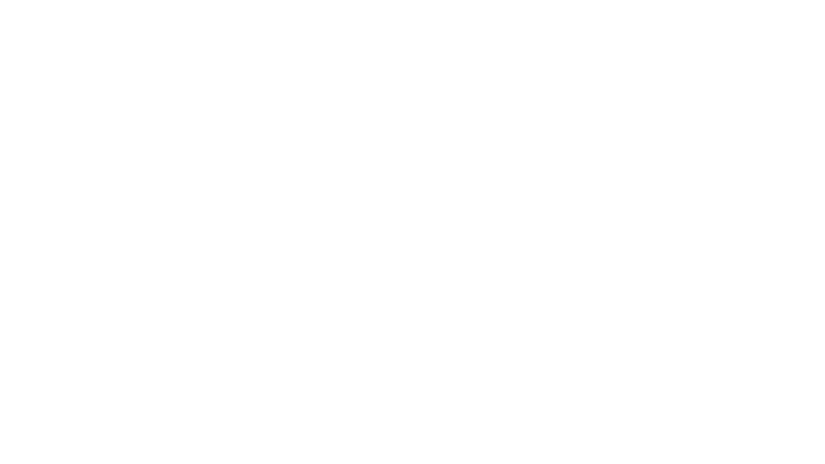
type input "Archebald"
type input "Berkuskv"
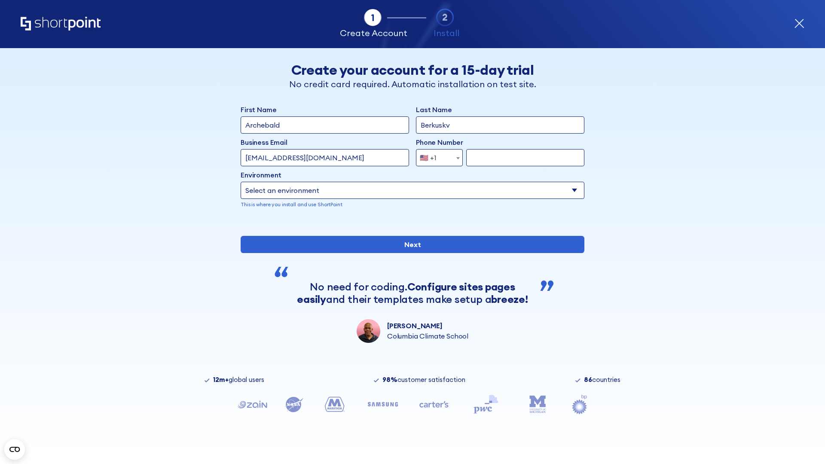
type input "[EMAIL_ADDRESS][DOMAIN_NAME]"
type input "2125556789"
select select "SharePoint 2019 (On-Premise)"
type input "2125556789"
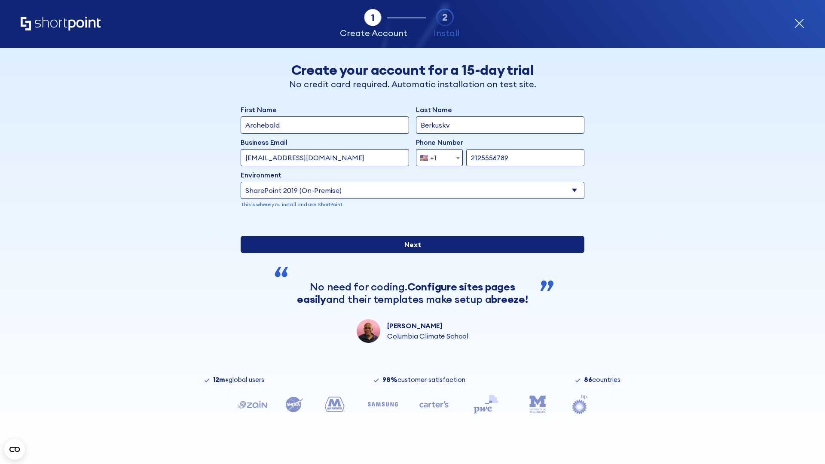
type input "https://team.dps.mil"
click at [409, 296] on div "First Name Archebald Last Name Berkuskv Business Email Invalid Email Address te…" at bounding box center [413, 223] width 344 height 239
click at [409, 253] on input "Next" at bounding box center [413, 244] width 344 height 17
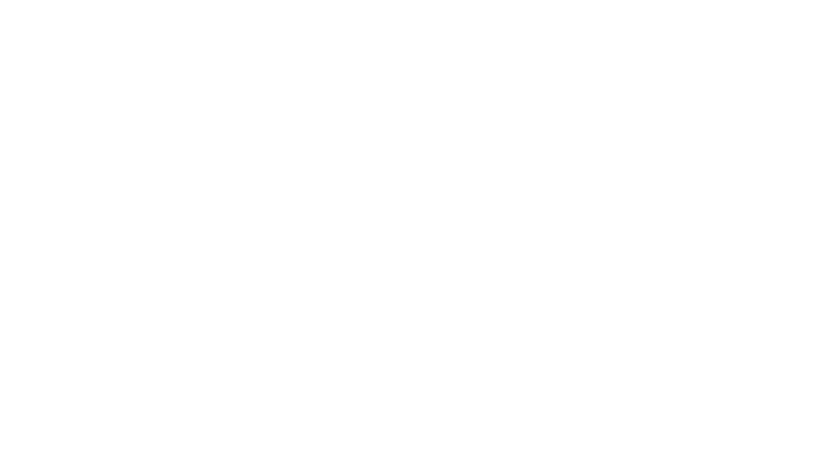
type input "Archebald"
type input "Berkuskv"
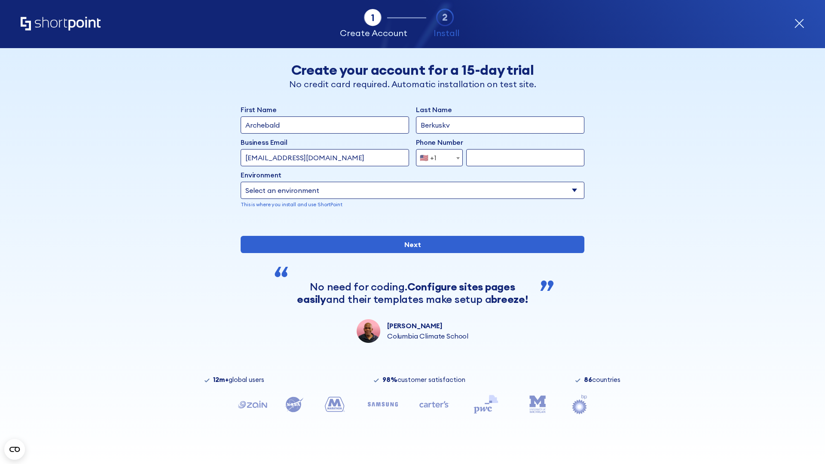
type input "[EMAIL_ADDRESS][DOMAIN_NAME]"
type input "2125556789"
select select "SharePoint 2016 (On-Premise)"
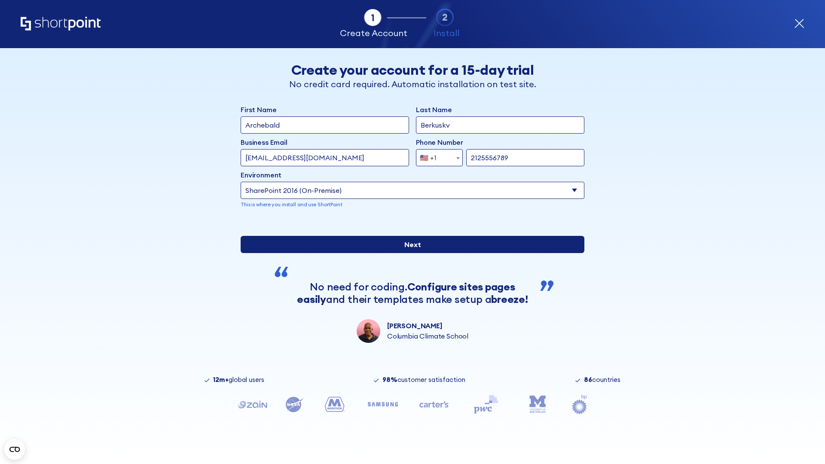
type input "2125556789"
click at [409, 292] on div "First Name Archebald Last Name Berkuskv Business Email Invalid Email Address te…" at bounding box center [413, 223] width 344 height 239
click at [409, 253] on input "Next" at bounding box center [413, 244] width 344 height 17
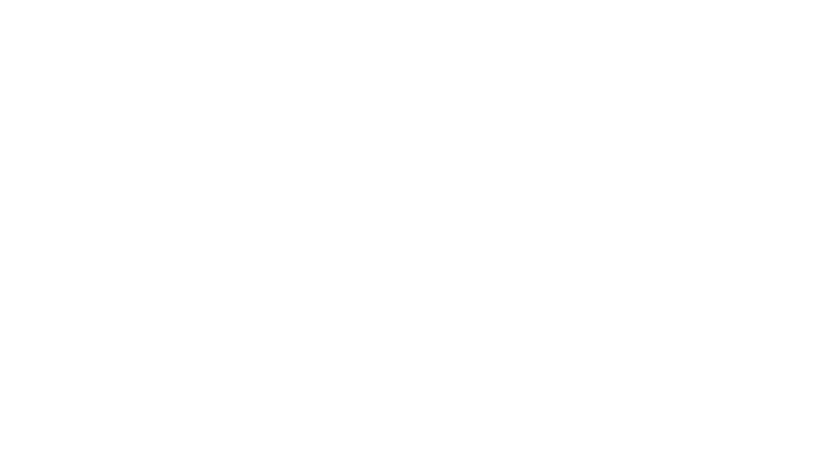
type input "Archebald"
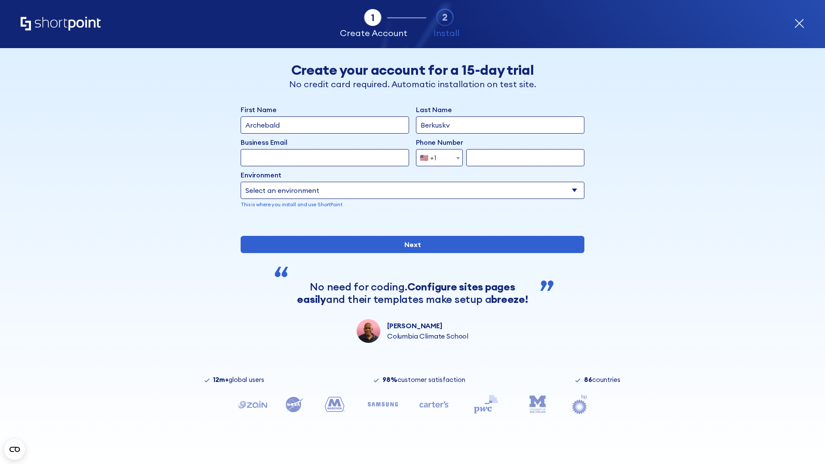
type input "Berkuskv"
type input "[EMAIL_ADDRESS][DOMAIN_NAME]"
type input "2125556789"
select select "SharePoint 2013 (On-Premise)"
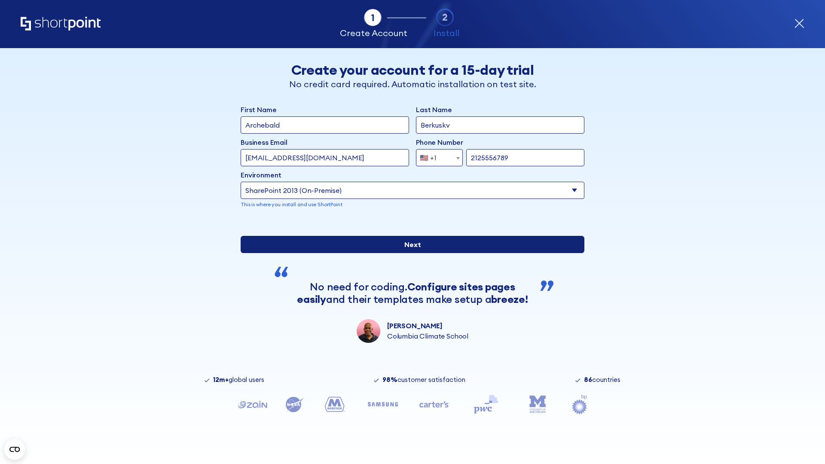
type input "2125556789"
click at [409, 294] on div "First Name Archebald Last Name Berkuskv Business Email Invalid Email Address te…" at bounding box center [413, 223] width 344 height 239
click at [409, 253] on input "Next" at bounding box center [413, 244] width 344 height 17
